Goal: Task Accomplishment & Management: Manage account settings

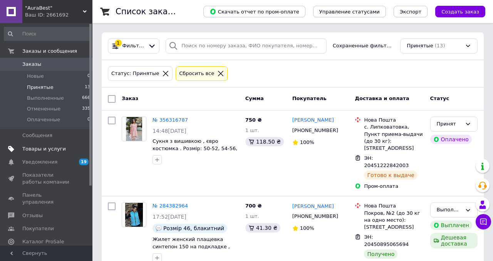
click at [46, 148] on span "Товары и услуги" at bounding box center [43, 149] width 43 height 7
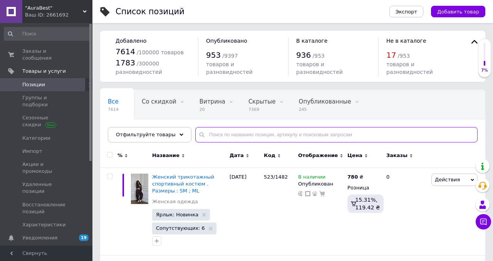
click at [280, 131] on input "text" at bounding box center [336, 134] width 282 height 15
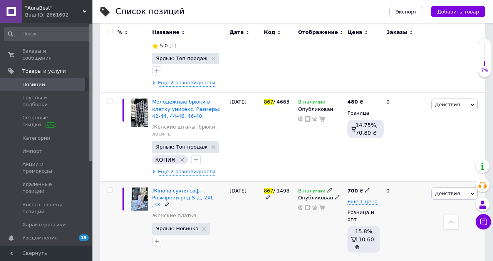
scroll to position [176, 0]
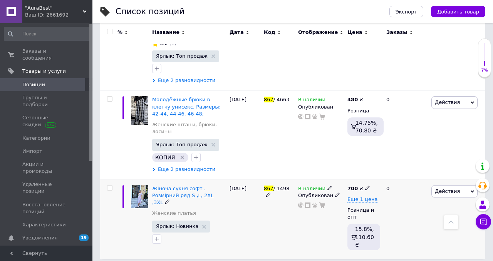
type input "867"
click at [451, 186] on span "Действия" at bounding box center [454, 191] width 46 height 12
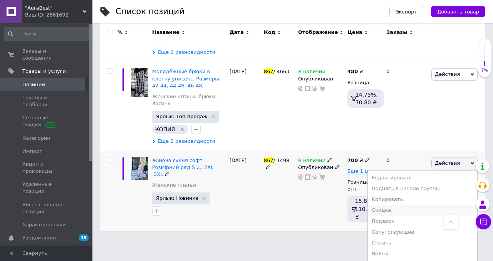
scroll to position [237, 0]
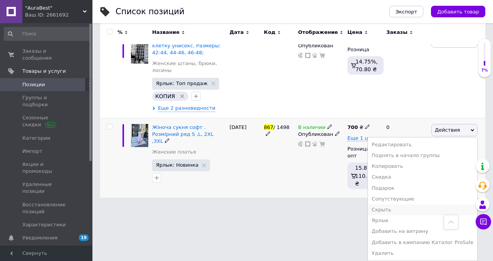
click at [395, 210] on li "Скрыть" at bounding box center [422, 209] width 109 height 11
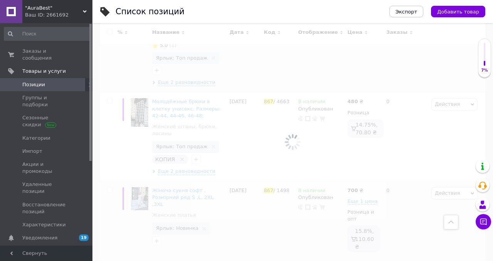
scroll to position [174, 0]
